Goal: Task Accomplishment & Management: Use online tool/utility

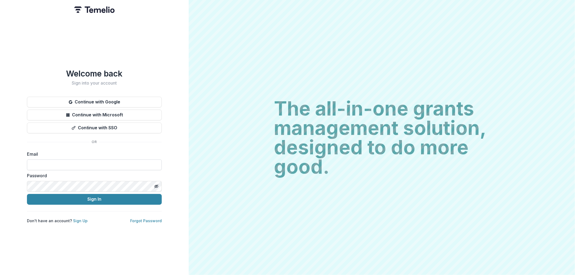
click at [95, 163] on input at bounding box center [94, 165] width 135 height 11
type input "**********"
click at [27, 167] on button "Sign In" at bounding box center [94, 199] width 135 height 11
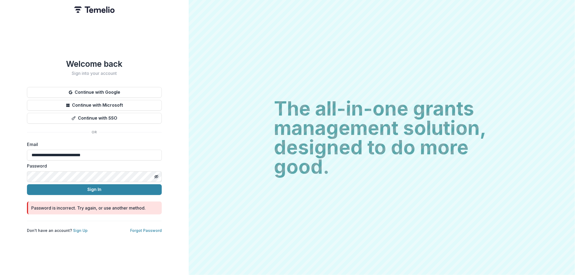
click at [10, 157] on div "**********" at bounding box center [94, 137] width 189 height 275
click at [27, 167] on button "Sign In" at bounding box center [94, 189] width 135 height 11
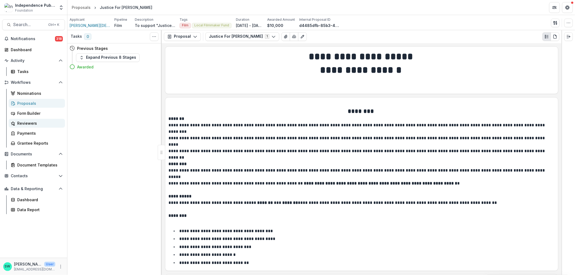
click at [31, 123] on div "Reviewers" at bounding box center [38, 123] width 43 height 6
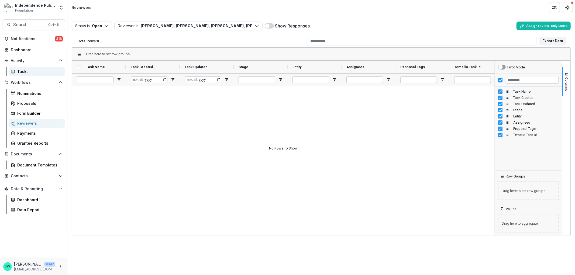
click at [22, 69] on div "Tasks" at bounding box center [38, 72] width 43 height 6
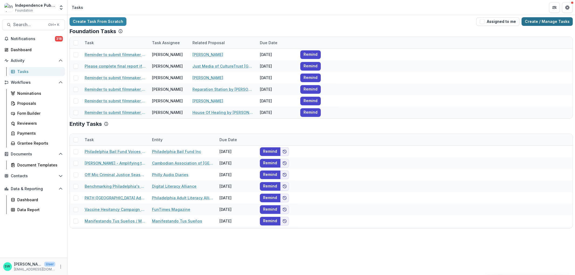
click at [541, 24] on link "Create / Manage Tasks" at bounding box center [546, 21] width 51 height 9
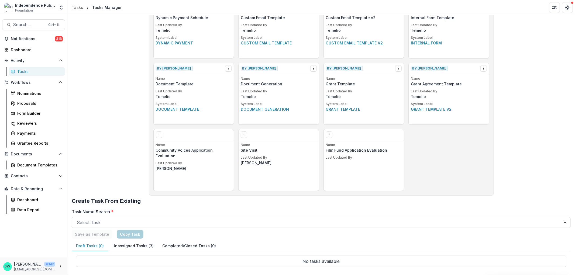
scroll to position [214, 0]
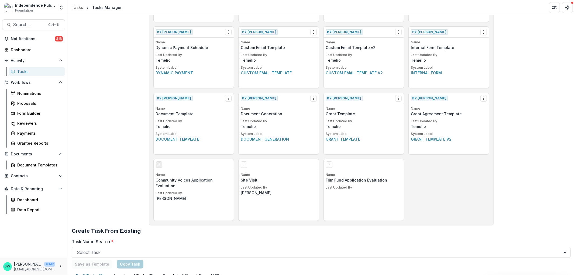
click at [160, 165] on icon "Options" at bounding box center [159, 165] width 4 height 4
click at [179, 174] on link "Edit" at bounding box center [190, 175] width 66 height 9
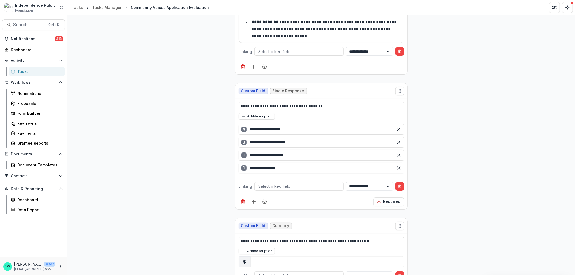
scroll to position [3332, 0]
